Goal: Contribute content

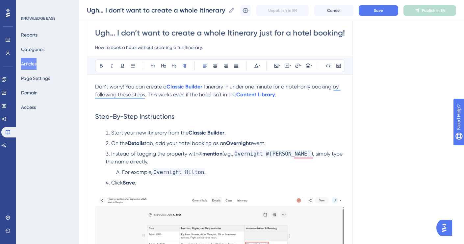
click at [182, 49] on input "How to book a hotel without creating a full Itinerary." at bounding box center [219, 47] width 249 height 8
click at [187, 47] on input "How to book a hotel without creating a whole detailed Itinerary." at bounding box center [219, 47] width 249 height 8
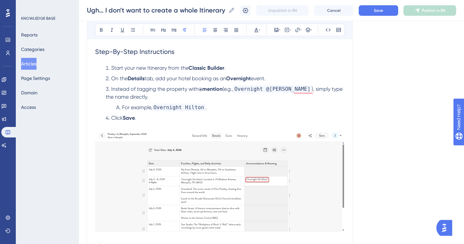
scroll to position [123, 0]
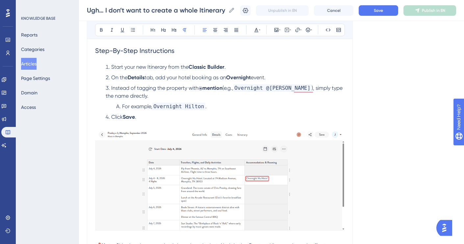
type input "How to book a hotel without creating a detailed Itinerary."
click at [127, 66] on span "Start your new Itinerary from the" at bounding box center [149, 67] width 77 height 6
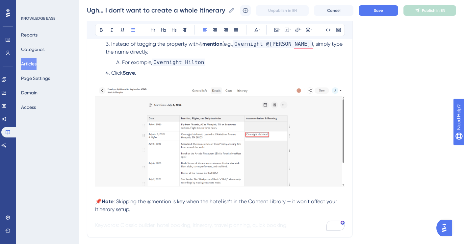
scroll to position [167, 0]
click at [245, 137] on img "To enrich screen reader interactions, please activate Accessibility in Grammarl…" at bounding box center [219, 135] width 249 height 103
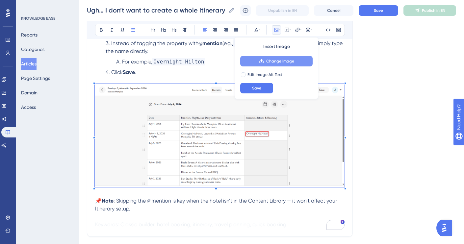
click at [264, 62] on button "Change Image" at bounding box center [276, 61] width 72 height 11
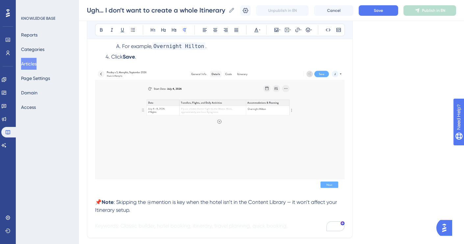
scroll to position [200, 0]
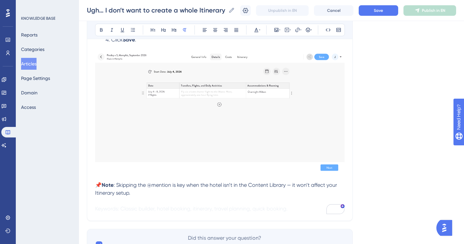
click at [158, 173] on div "To enrich screen reader interactions, please activate Accessibility in Grammarl…" at bounding box center [219, 113] width 249 height 122
click at [167, 178] on p "To enrich screen reader interactions, please activate Accessibility in Grammarl…" at bounding box center [219, 177] width 249 height 8
click at [136, 178] on p "To enrich screen reader interactions, please activate Accessibility in Grammarl…" at bounding box center [219, 177] width 249 height 8
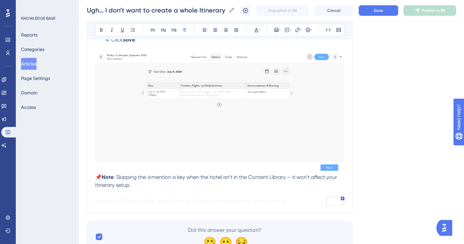
click at [174, 188] on p "📌 Note : Skipping the @mention is key when the hotel isn’t in the Content Libra…" at bounding box center [219, 181] width 249 height 16
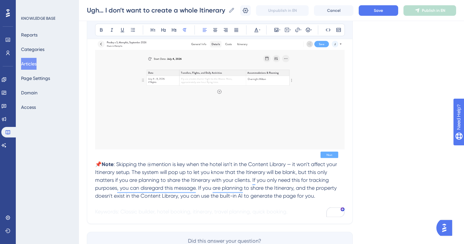
scroll to position [213, 0]
click at [246, 177] on p "📌 Note : Skipping the @mention is key when the hotel isn’t in the Content Libra…" at bounding box center [219, 179] width 249 height 39
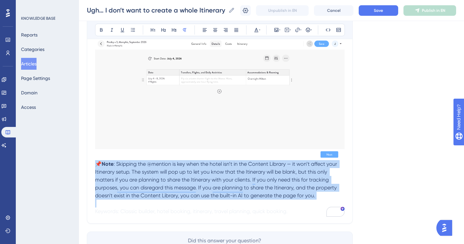
click at [246, 177] on p "📌 Note : Skipping the @mention is key when the hotel isn’t in the Content Libra…" at bounding box center [219, 179] width 249 height 39
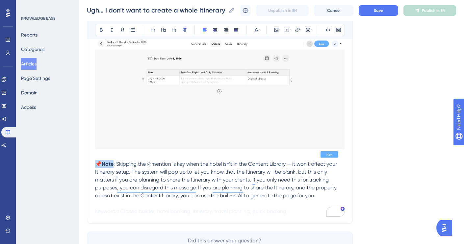
copy p "📌 Note"
click at [151, 177] on p "📌 Note : Skipping the @mention is key when the hotel isn’t in the Content Libra…" at bounding box center [219, 179] width 249 height 39
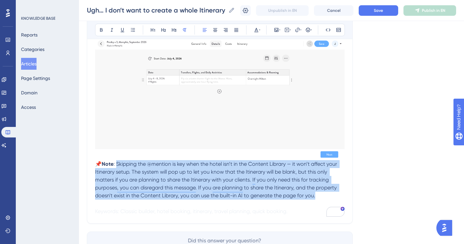
drag, startPoint x: 116, startPoint y: 165, endPoint x: 323, endPoint y: 197, distance: 209.6
click at [323, 197] on p "📌 Note : Skipping the @mention is key when the hotel isn’t in the Content Libra…" at bounding box center [219, 179] width 249 height 39
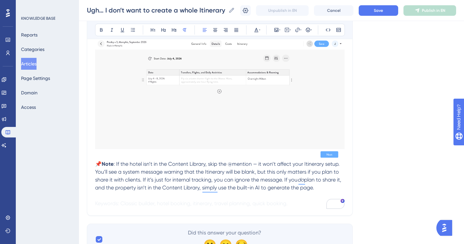
click at [337, 167] on span ": If the hotel isn’t in the Content Library, skip the @mention — it won’t affec…" at bounding box center [218, 172] width 246 height 22
click at [183, 176] on span ": If the hotel isn’t in the Content Library, skip the @mention — it won’t affec…" at bounding box center [218, 172] width 246 height 22
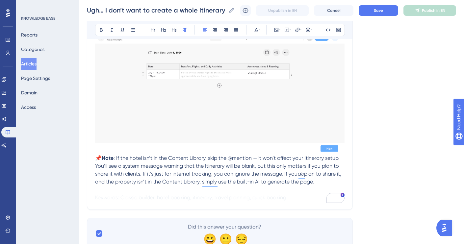
scroll to position [220, 0]
click at [283, 175] on span ": If the hotel isn’t in the Content Library, skip the @mention — it won’t affec…" at bounding box center [218, 165] width 246 height 22
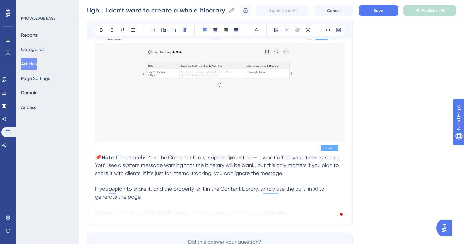
click at [189, 196] on p "If you do plan to share it, and the property isn’t in the Content Library, simp…" at bounding box center [219, 193] width 249 height 16
click at [287, 175] on p "📌 Note : If the hotel isn’t in the Content Library, skip the @mention — it won’…" at bounding box center [219, 166] width 249 height 24
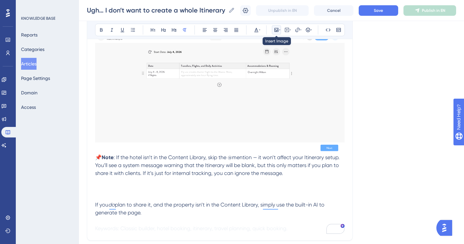
click at [276, 30] on icon at bounding box center [276, 29] width 5 height 5
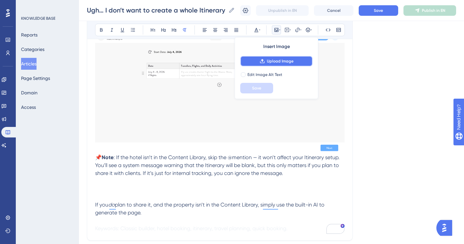
click at [267, 66] on button "Upload Image" at bounding box center [276, 61] width 72 height 11
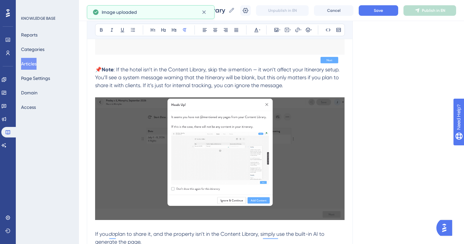
scroll to position [388, 0]
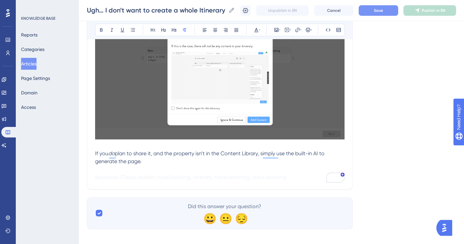
click at [377, 9] on span "Save" at bounding box center [378, 10] width 9 height 5
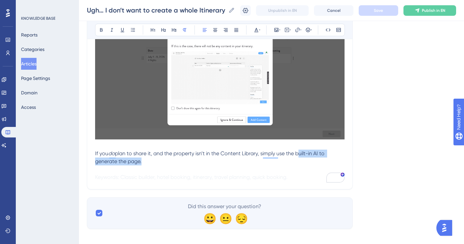
drag, startPoint x: 298, startPoint y: 155, endPoint x: 140, endPoint y: 162, distance: 158.0
click at [140, 162] on span "plan to share it, and the property isn’t in the Content Library, simply use the…" at bounding box center [210, 157] width 230 height 14
click at [297, 28] on icon at bounding box center [297, 30] width 4 height 4
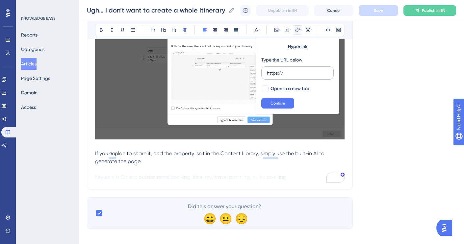
click at [280, 74] on input "https://" at bounding box center [297, 72] width 61 height 7
type input "[URL][DOMAIN_NAME]"
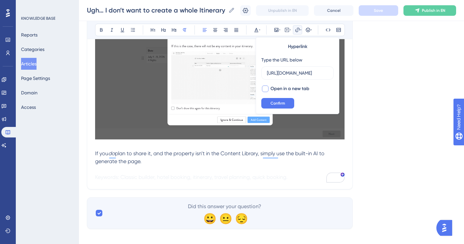
click at [265, 87] on div at bounding box center [265, 88] width 7 height 7
checkbox input "true"
click at [280, 104] on span "Confirm" at bounding box center [277, 103] width 14 height 5
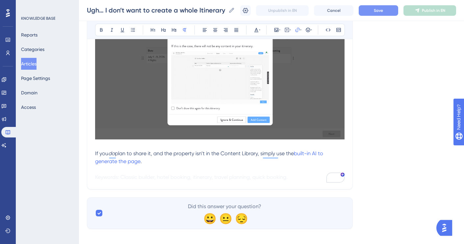
click at [237, 162] on p "If you do plan to share it, and the property isn’t in the Content Library, simp…" at bounding box center [219, 158] width 249 height 16
click at [385, 9] on button "Save" at bounding box center [377, 10] width 39 height 11
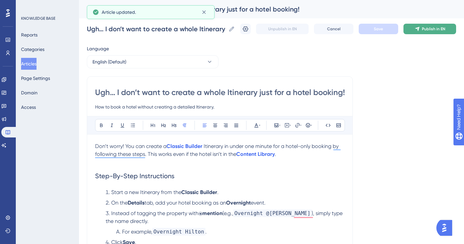
click at [425, 26] on span "Publish in EN" at bounding box center [433, 28] width 23 height 5
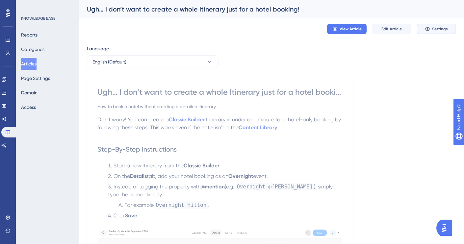
click at [432, 29] on span "Settings" at bounding box center [440, 28] width 16 height 5
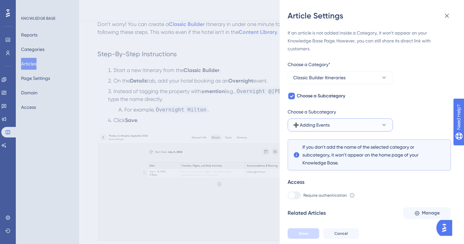
click at [350, 127] on button "➕ Adding Events" at bounding box center [339, 124] width 105 height 13
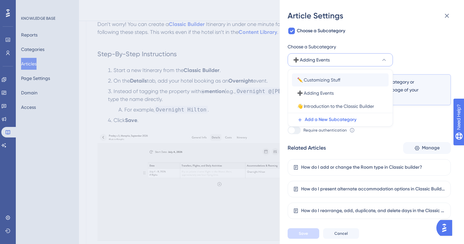
scroll to position [65, 0]
click at [410, 41] on div "If an article is not added inside a Category, it won't appear on your Knowledge…" at bounding box center [368, 102] width 163 height 277
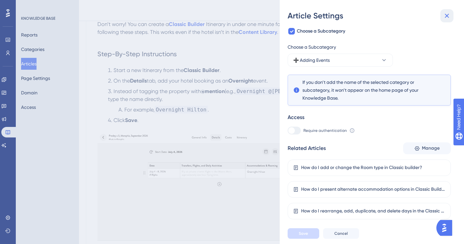
click at [447, 14] on icon at bounding box center [447, 16] width 8 height 8
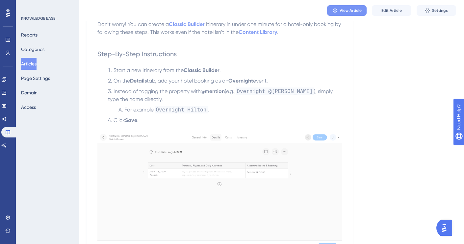
click at [347, 10] on span "View Article" at bounding box center [350, 10] width 22 height 5
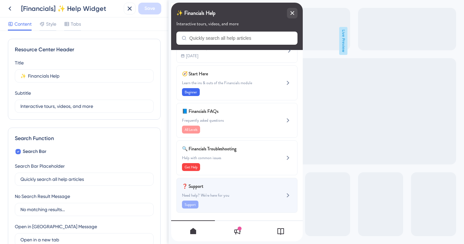
click at [222, 190] on div "❓ Support Need help? We’re here for you Support" at bounding box center [226, 195] width 88 height 26
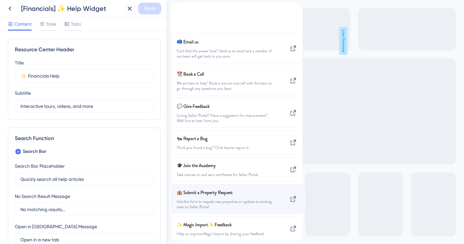
scroll to position [49, 0]
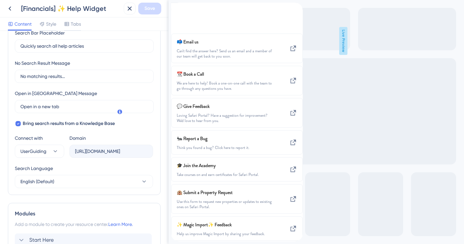
scroll to position [251, 0]
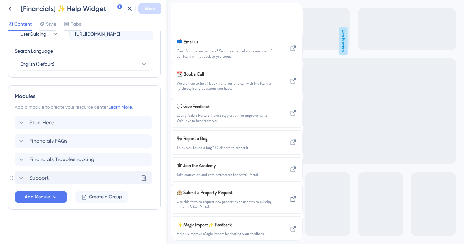
click at [43, 177] on span "Support" at bounding box center [38, 178] width 19 height 8
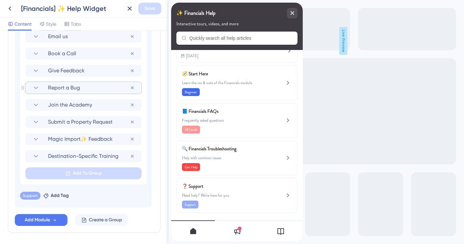
scroll to position [476, 0]
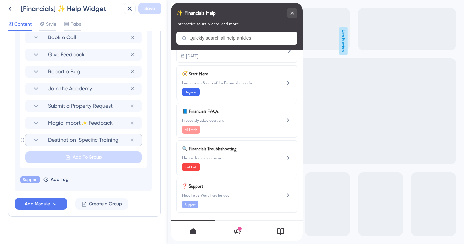
click at [64, 140] on span "Destination-Specific Training" at bounding box center [89, 140] width 82 height 8
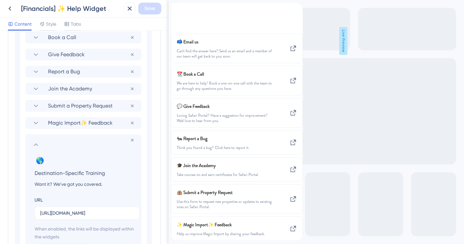
scroll to position [49, 0]
drag, startPoint x: 52, startPoint y: 184, endPoint x: 18, endPoint y: 183, distance: 34.5
click at [18, 183] on section "❓ Change emoji Remove emoji Support Need help? We’re here for you Email us Remo…" at bounding box center [83, 145] width 137 height 373
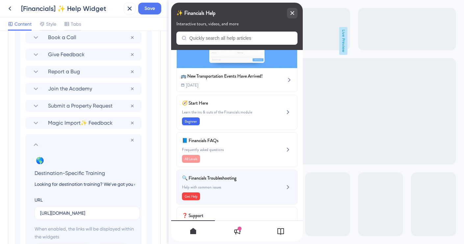
scroll to position [78, 0]
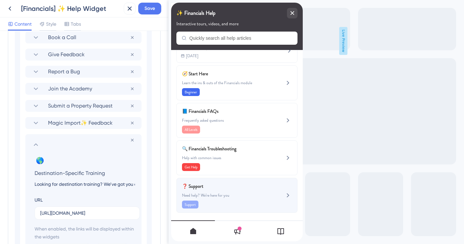
type input "Looking for destination training? We’ve got you covered."
click at [222, 194] on span "Need help? We’re here for you" at bounding box center [226, 195] width 88 height 5
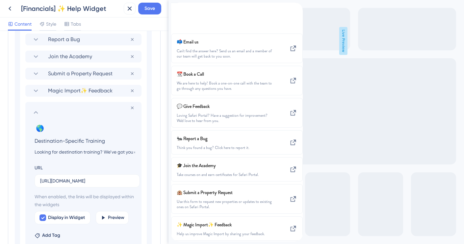
scroll to position [522, 0]
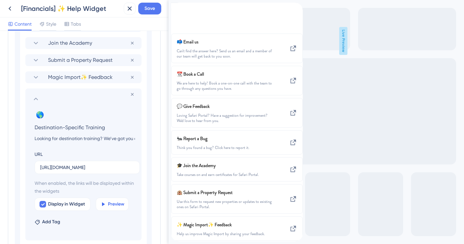
click at [117, 208] on button "Preview" at bounding box center [112, 204] width 33 height 13
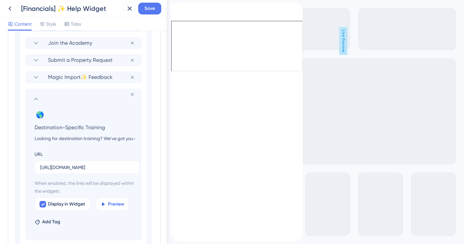
scroll to position [0, 0]
click at [149, 10] on span "Save" at bounding box center [149, 9] width 11 height 8
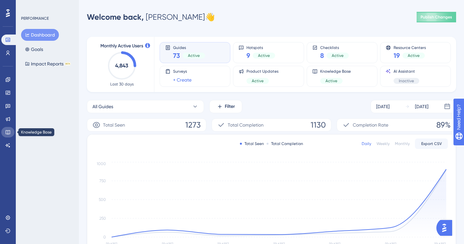
click at [8, 133] on icon at bounding box center [8, 132] width 4 height 4
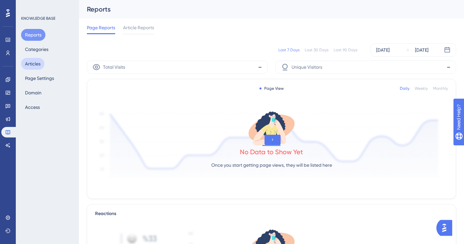
click at [37, 64] on button "Articles" at bounding box center [32, 64] width 23 height 12
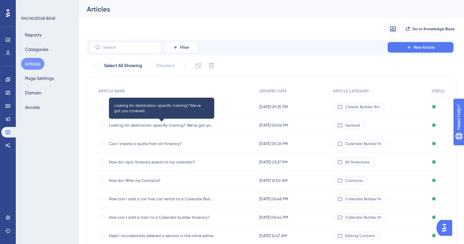
click at [153, 124] on span "Looking for destination-specific training? We’ve got you covered." at bounding box center [161, 125] width 105 height 5
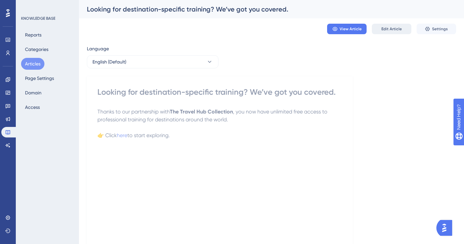
click at [389, 27] on span "Edit Article" at bounding box center [391, 28] width 20 height 5
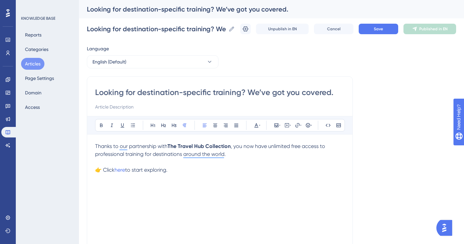
click at [248, 147] on span ", you now have unlimited free access to professional training for destinations …" at bounding box center [210, 150] width 231 height 14
click at [256, 148] on span ", you have unlimited free access to professional training for destinations arou…" at bounding box center [220, 150] width 250 height 14
click at [279, 148] on span ", you have unlimited free access to professional training for destinations arou…" at bounding box center [220, 150] width 250 height 14
click at [376, 28] on span "Save" at bounding box center [378, 28] width 9 height 5
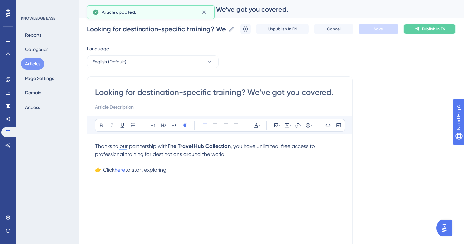
click at [428, 28] on span "Publish in EN" at bounding box center [433, 28] width 23 height 5
